Goal: Task Accomplishment & Management: Complete application form

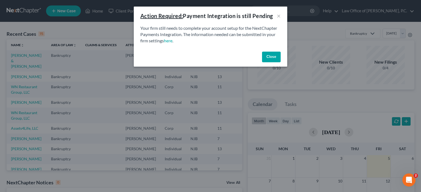
click at [273, 54] on button "Close" at bounding box center [271, 57] width 19 height 11
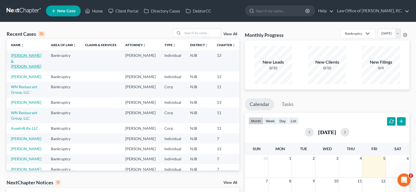
click at [12, 63] on td "[PERSON_NAME] & [PERSON_NAME]" at bounding box center [27, 60] width 40 height 21
click at [18, 79] on link "[PERSON_NAME]" at bounding box center [26, 76] width 30 height 5
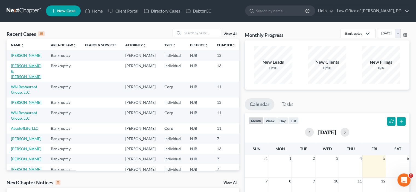
click at [18, 79] on link "[PERSON_NAME] & [PERSON_NAME]" at bounding box center [26, 72] width 30 height 16
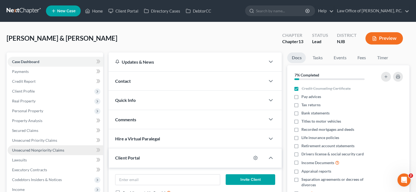
scroll to position [27, 0]
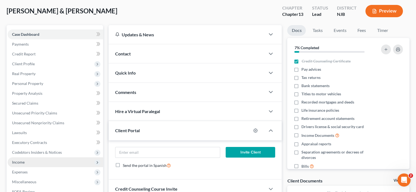
click at [16, 164] on span "Income" at bounding box center [18, 162] width 13 height 5
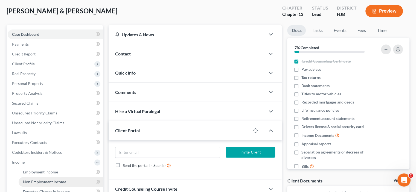
click at [42, 182] on span "Non Employment Income" at bounding box center [44, 182] width 43 height 5
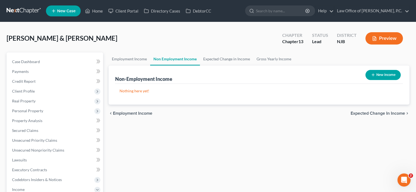
click at [170, 62] on link "Non Employment Income" at bounding box center [175, 59] width 50 height 13
click at [124, 59] on link "Employment Income" at bounding box center [130, 59] width 42 height 13
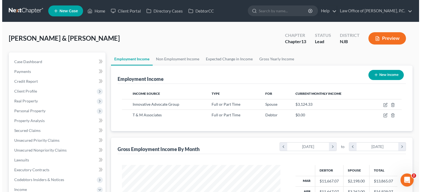
scroll to position [97, 169]
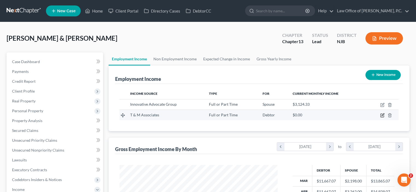
click at [383, 115] on icon "button" at bounding box center [383, 115] width 2 height 2
select select "0"
select select "33"
select select "2"
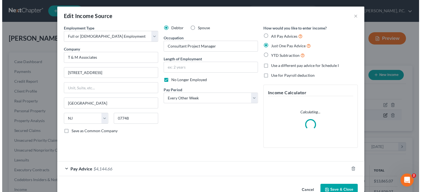
scroll to position [97, 171]
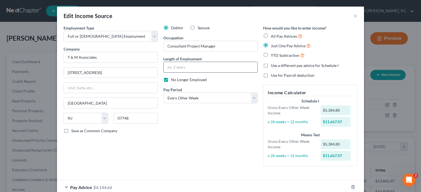
click at [174, 66] on input "text" at bounding box center [210, 67] width 94 height 10
type input "9 months"
click at [227, 119] on div "Debtor Spouse Occupation Consultant Project Manager Length of Employment 9 mont…" at bounding box center [210, 98] width 100 height 146
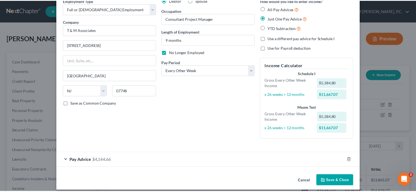
scroll to position [32, 0]
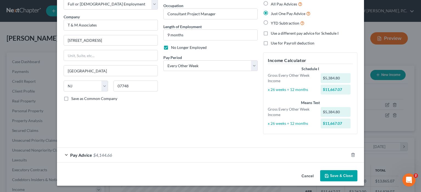
click at [338, 174] on button "Save & Close" at bounding box center [338, 176] width 37 height 11
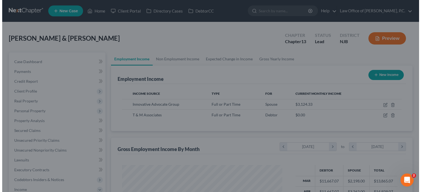
scroll to position [273707, 273635]
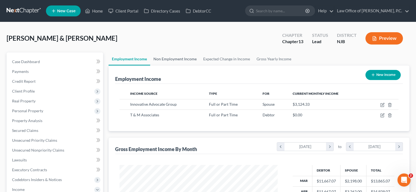
click at [175, 58] on link "Non Employment Income" at bounding box center [175, 59] width 50 height 13
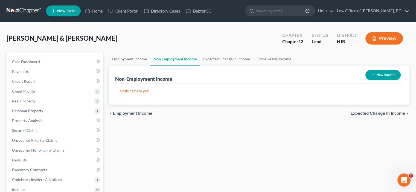
click at [381, 75] on button "New Income" at bounding box center [383, 75] width 35 height 10
select select "0"
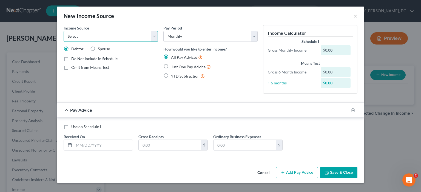
click at [128, 40] on select "Select Unemployment Disability (from employer) Pension Retirement Social Securi…" at bounding box center [111, 36] width 94 height 11
select select "0"
click at [64, 31] on select "Select Unemployment Disability (from employer) Pension Retirement Social Securi…" at bounding box center [111, 36] width 94 height 11
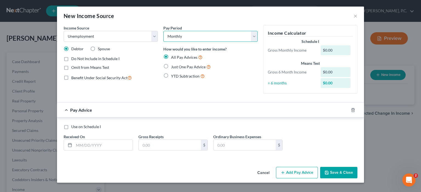
click at [188, 38] on select "Select Monthly Twice Monthly Every Other Week Weekly" at bounding box center [210, 36] width 94 height 11
select select "3"
click at [163, 31] on select "Select Monthly Twice Monthly Every Other Week Weekly" at bounding box center [210, 36] width 94 height 11
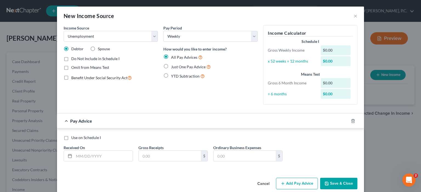
click at [71, 138] on label "Use on Schedule I" at bounding box center [86, 137] width 30 height 5
click at [73, 138] on input "Use on Schedule I" at bounding box center [75, 137] width 4 height 4
checkbox input "true"
click at [97, 155] on input "text" at bounding box center [103, 156] width 59 height 10
type input "0"
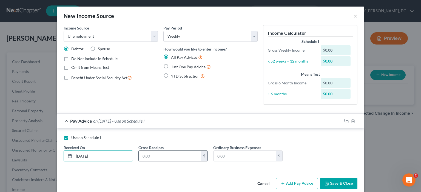
type input "[DATE]"
click at [149, 158] on input "text" at bounding box center [170, 156] width 62 height 10
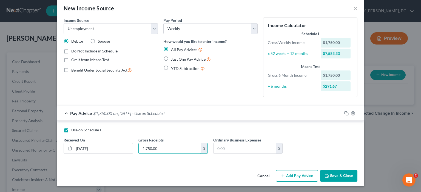
type input "1,750.00"
click at [299, 177] on button "Add Pay Advice" at bounding box center [297, 176] width 42 height 11
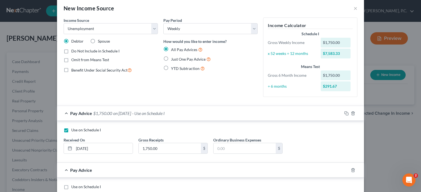
click at [71, 187] on label "Use on Schedule I" at bounding box center [86, 187] width 30 height 5
click at [73, 187] on input "Use on Schedule I" at bounding box center [75, 187] width 4 height 4
checkbox input "true"
checkbox input "false"
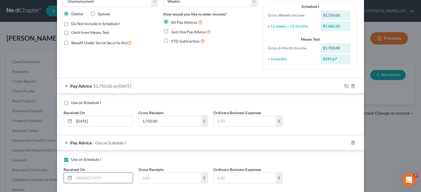
scroll to position [62, 0]
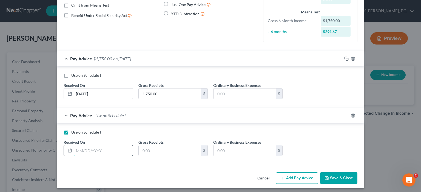
click at [101, 152] on input "text" at bounding box center [103, 151] width 59 height 10
click at [101, 152] on input "07182025" at bounding box center [103, 151] width 59 height 10
click at [153, 149] on input "text" at bounding box center [170, 151] width 62 height 10
click at [77, 151] on input "07182025" at bounding box center [103, 151] width 59 height 10
click at [84, 149] on input "07/182025" at bounding box center [103, 151] width 59 height 10
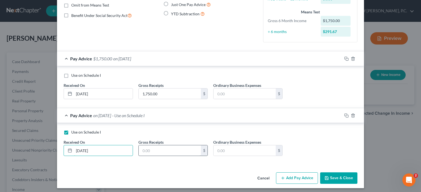
type input "[DATE]"
click at [154, 149] on input "text" at bounding box center [170, 151] width 62 height 10
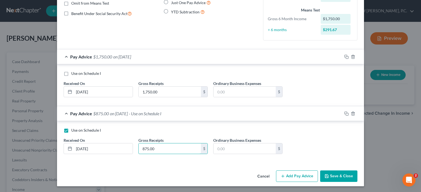
type input "875.00"
click at [294, 178] on button "Add Pay Advice" at bounding box center [297, 176] width 42 height 11
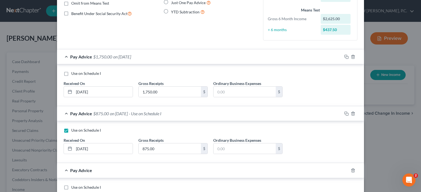
scroll to position [92, 0]
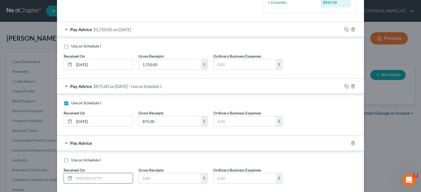
click at [68, 180] on rect at bounding box center [69, 178] width 3 height 3
click at [108, 177] on input "text" at bounding box center [103, 179] width 59 height 10
type input "[DATE]"
click at [153, 177] on input "text" at bounding box center [170, 179] width 62 height 10
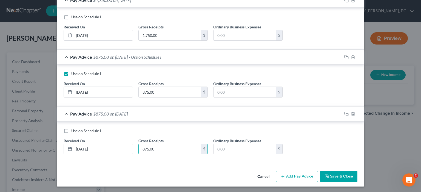
type input "875.00"
click at [298, 175] on button "Add Pay Advice" at bounding box center [297, 176] width 42 height 11
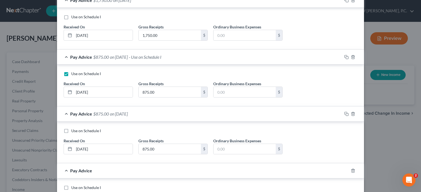
scroll to position [148, 0]
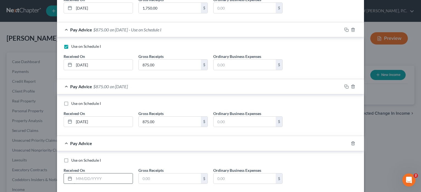
click at [84, 182] on input "text" at bounding box center [103, 179] width 59 height 10
type input "[DATE]"
click at [165, 179] on input "text" at bounding box center [170, 179] width 62 height 10
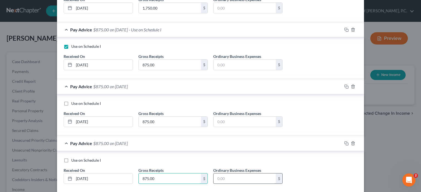
scroll to position [176, 0]
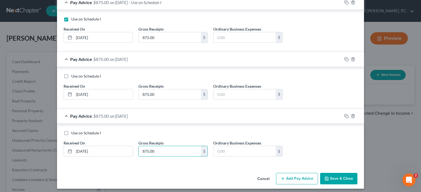
type input "875.00"
click at [289, 180] on button "Add Pay Advice" at bounding box center [297, 178] width 42 height 11
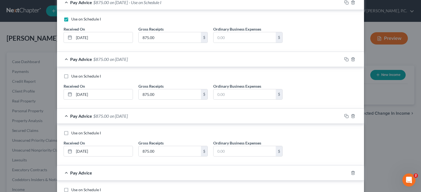
scroll to position [203, 0]
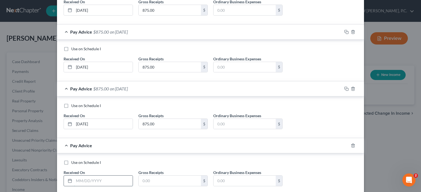
click at [76, 184] on input "text" at bounding box center [103, 181] width 59 height 10
type input "[DATE]"
click at [181, 180] on input "text" at bounding box center [170, 181] width 62 height 10
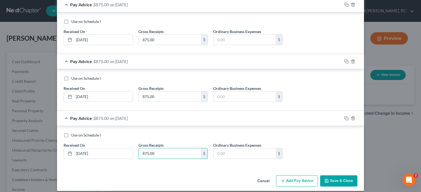
scroll to position [235, 0]
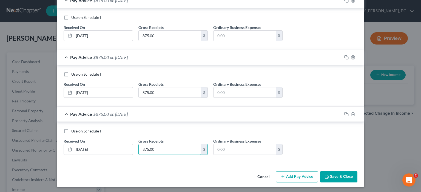
type input "875.00"
click at [289, 177] on button "Add Pay Advice" at bounding box center [297, 177] width 42 height 11
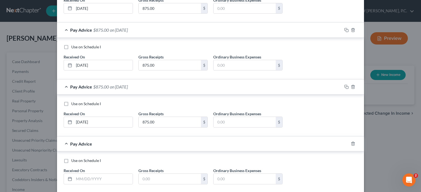
scroll to position [289, 0]
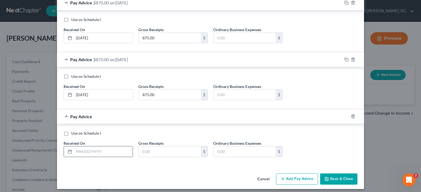
click at [80, 151] on input "text" at bounding box center [103, 152] width 59 height 10
type input "[DATE]"
click at [154, 148] on input "text" at bounding box center [170, 152] width 62 height 10
type input "875.00"
click at [281, 179] on line "button" at bounding box center [282, 179] width 2 height 0
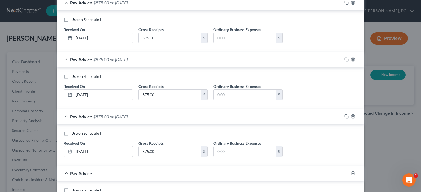
scroll to position [317, 0]
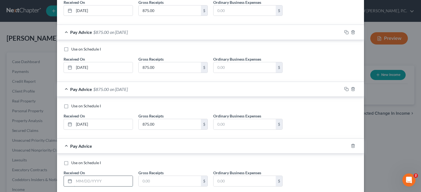
click at [82, 179] on input "text" at bounding box center [103, 181] width 59 height 10
type input "[DATE]"
click at [154, 179] on input "text" at bounding box center [170, 181] width 62 height 10
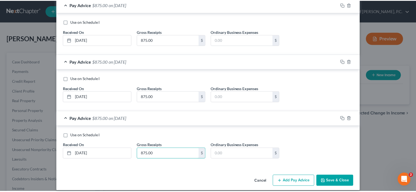
scroll to position [348, 0]
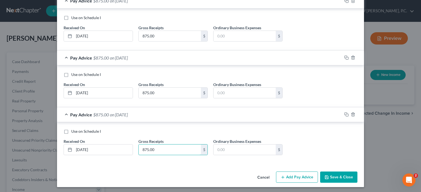
type input "875.00"
click at [338, 174] on button "Save & Close" at bounding box center [338, 177] width 37 height 11
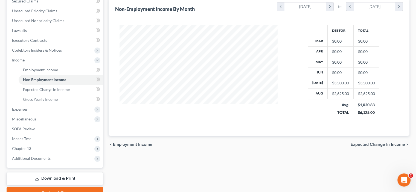
scroll to position [102, 0]
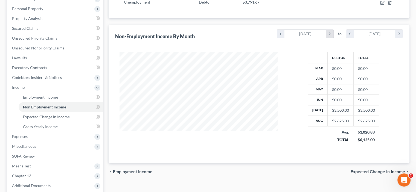
click at [329, 35] on icon "chevron_right" at bounding box center [329, 34] width 7 height 8
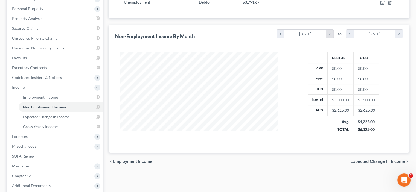
scroll to position [75, 0]
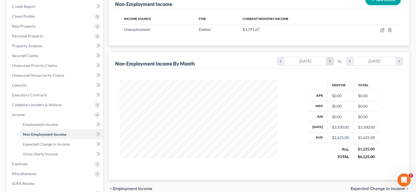
click at [329, 62] on icon "chevron_right" at bounding box center [329, 61] width 7 height 8
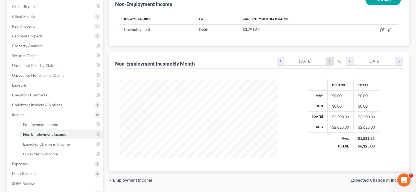
scroll to position [273726, 273635]
click at [329, 62] on icon "chevron_right" at bounding box center [329, 61] width 7 height 8
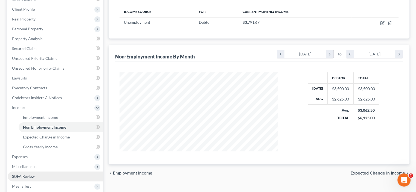
scroll to position [110, 0]
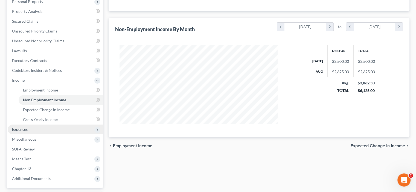
click at [25, 128] on span "Expenses" at bounding box center [20, 129] width 16 height 5
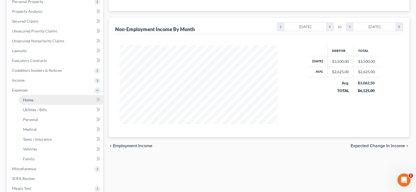
click at [27, 99] on span "Home" at bounding box center [28, 100] width 10 height 5
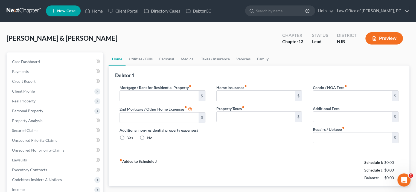
type input "5,533.00"
type input "0.00"
radio input "true"
type input "0.00"
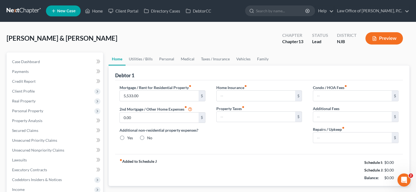
type input "0.00"
type input "200.00"
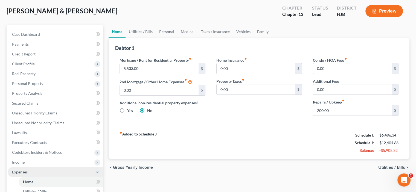
scroll to position [55, 0]
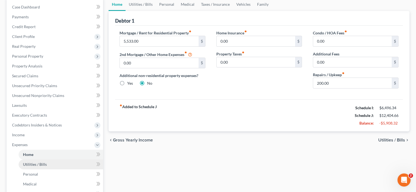
click at [31, 165] on span "Utilities / Bills" at bounding box center [35, 164] width 24 height 5
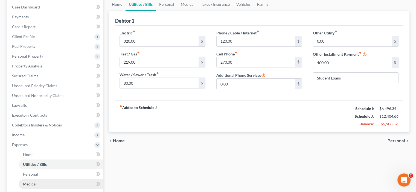
scroll to position [82, 0]
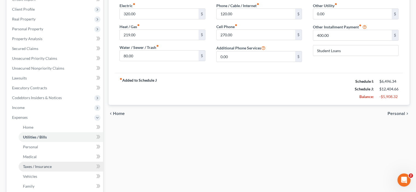
click at [33, 166] on span "Taxes / Insurance" at bounding box center [37, 167] width 29 height 5
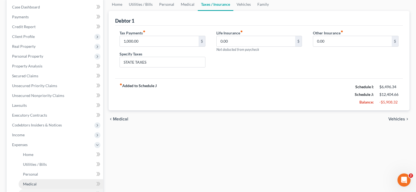
scroll to position [82, 0]
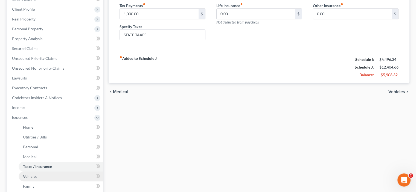
click at [36, 177] on span "Vehicles" at bounding box center [30, 176] width 14 height 5
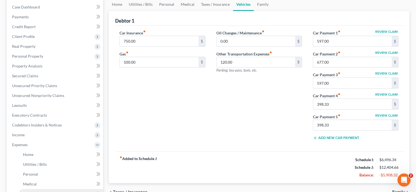
scroll to position [82, 0]
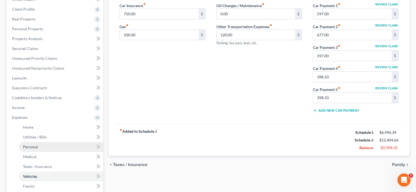
click at [27, 146] on span "Personal" at bounding box center [30, 147] width 15 height 5
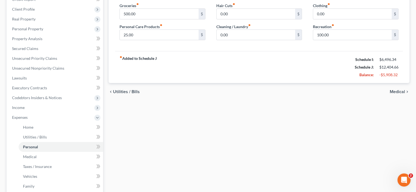
scroll to position [110, 0]
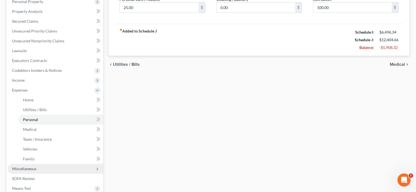
click at [33, 168] on span "Miscellaneous" at bounding box center [24, 169] width 24 height 5
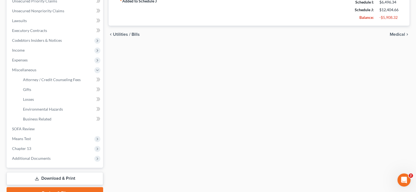
scroll to position [112, 0]
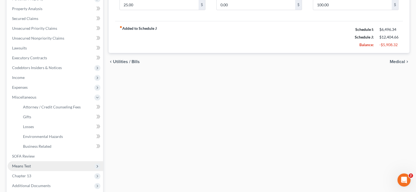
click at [24, 168] on span "Means Test" at bounding box center [21, 166] width 19 height 5
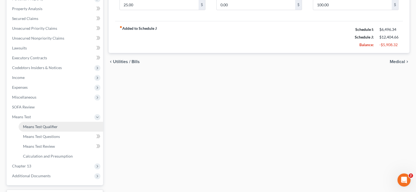
click at [34, 126] on span "Means Test Qualifier" at bounding box center [40, 127] width 35 height 5
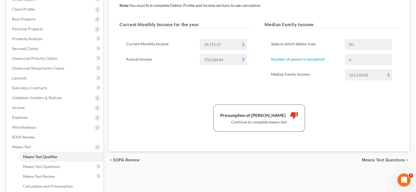
scroll to position [110, 0]
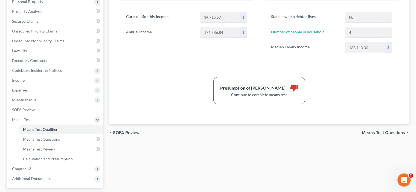
click at [382, 132] on span "Means Test Questions" at bounding box center [383, 133] width 43 height 4
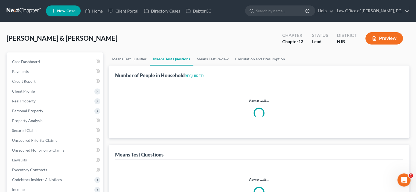
select select "0"
select select "60"
select select "5"
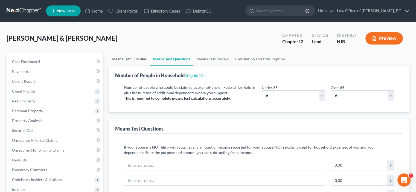
click at [122, 58] on link "Means Test Qualifier" at bounding box center [129, 59] width 41 height 13
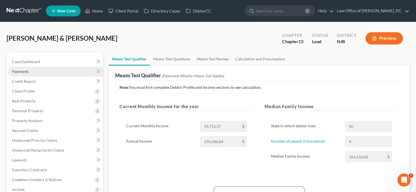
click at [22, 75] on link "Payments" at bounding box center [56, 72] width 96 height 10
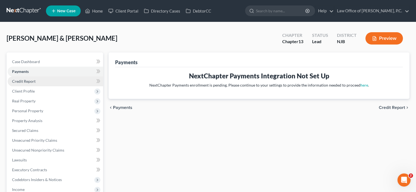
click at [21, 81] on span "Credit Report" at bounding box center [24, 81] width 24 height 5
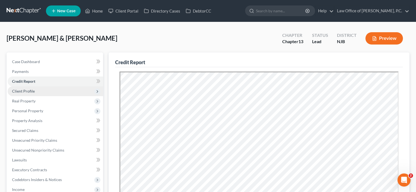
click at [23, 93] on span "Client Profile" at bounding box center [23, 91] width 23 height 5
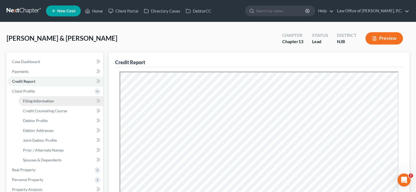
click at [42, 102] on span "Filing Information" at bounding box center [38, 101] width 31 height 5
select select "1"
select select "3"
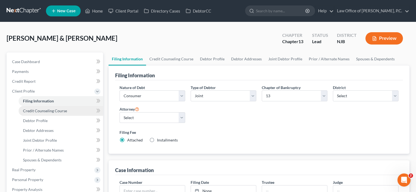
click at [45, 113] on span "Credit Counseling Course" at bounding box center [45, 111] width 44 height 5
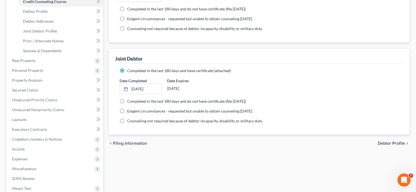
scroll to position [82, 0]
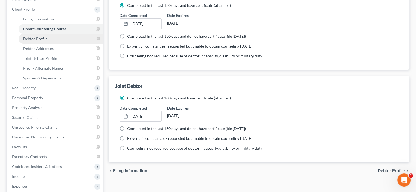
click at [37, 40] on span "Debtor Profile" at bounding box center [35, 38] width 25 height 5
select select "1"
select select "3"
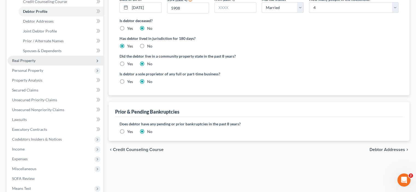
scroll to position [82, 0]
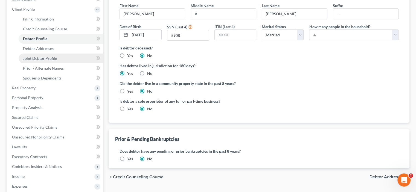
click at [50, 61] on link "Joint Debtor Profile" at bounding box center [61, 59] width 85 height 10
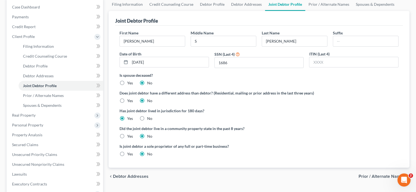
scroll to position [82, 0]
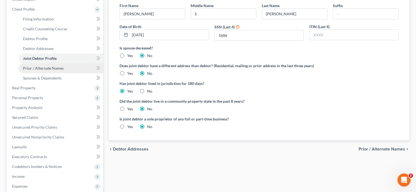
click at [38, 68] on span "Prior / Alternate Names" at bounding box center [43, 68] width 41 height 5
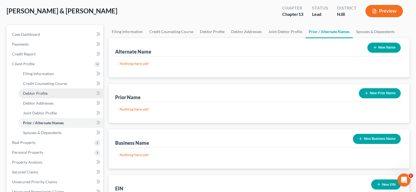
scroll to position [55, 0]
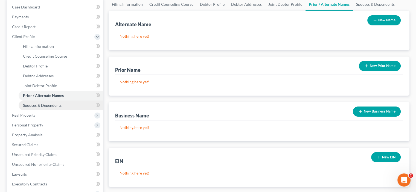
click at [50, 106] on span "Spouses & Dependents" at bounding box center [42, 105] width 39 height 5
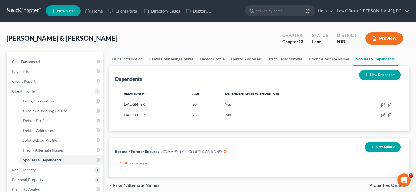
scroll to position [27, 0]
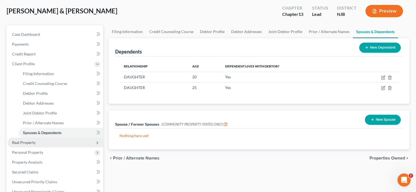
click at [28, 143] on span "Real Property" at bounding box center [24, 142] width 24 height 5
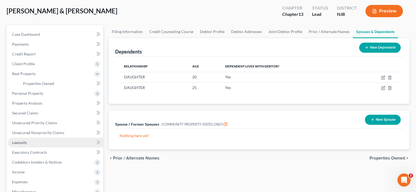
click at [25, 143] on span "Lawsuits" at bounding box center [19, 142] width 15 height 5
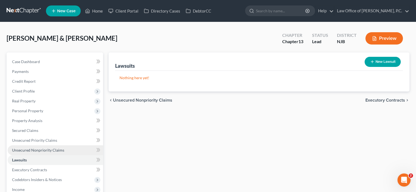
click at [46, 150] on span "Unsecured Nonpriority Claims" at bounding box center [38, 150] width 52 height 5
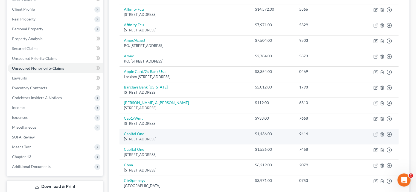
scroll to position [110, 0]
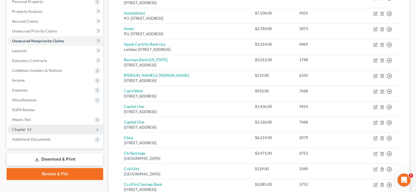
click at [24, 131] on span "Chapter 13" at bounding box center [21, 129] width 19 height 5
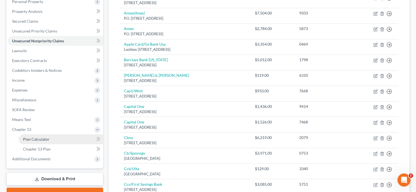
click at [33, 138] on span "Plan Calculator" at bounding box center [36, 139] width 27 height 5
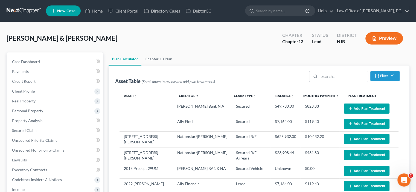
select select "59"
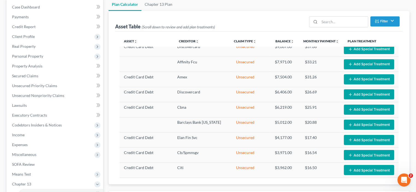
scroll to position [192, 0]
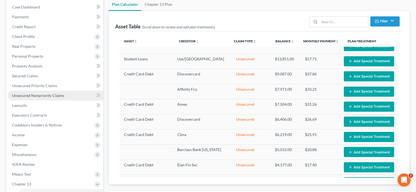
click at [33, 96] on span "Unsecured Nonpriority Claims" at bounding box center [38, 95] width 52 height 5
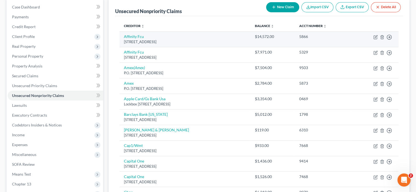
drag, startPoint x: 33, startPoint y: 95, endPoint x: 378, endPoint y: 93, distance: 345.3
click at [33, 42] on span "Client Profile" at bounding box center [56, 37] width 96 height 10
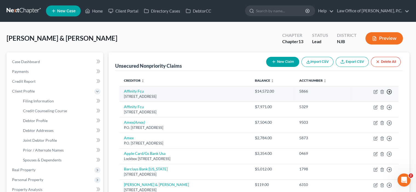
click at [389, 92] on line "button" at bounding box center [390, 92] width 2 height 0
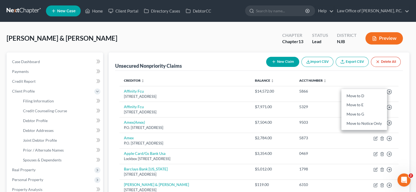
click at [366, 84] on th at bounding box center [375, 80] width 47 height 11
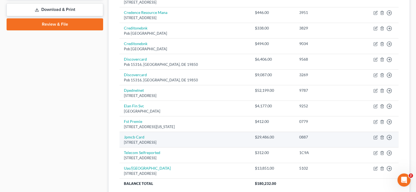
scroll to position [301, 0]
